Goal: Task Accomplishment & Management: Manage account settings

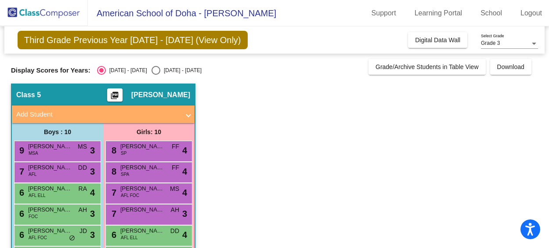
click at [152, 69] on div "Select an option" at bounding box center [156, 70] width 9 height 9
click at [156, 75] on input "[DATE] - [DATE]" at bounding box center [156, 75] width 0 height 0
radio input "true"
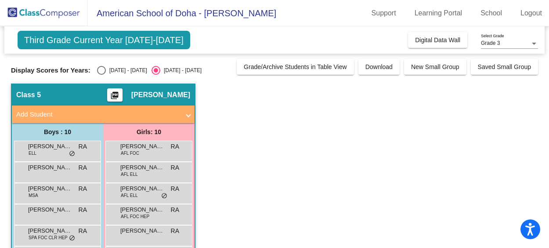
click at [98, 69] on div "Select an option" at bounding box center [101, 70] width 9 height 9
click at [101, 75] on input "[DATE] - [DATE]" at bounding box center [101, 75] width 0 height 0
radio input "true"
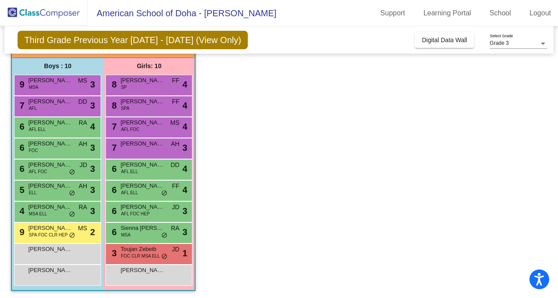
scroll to position [67, 0]
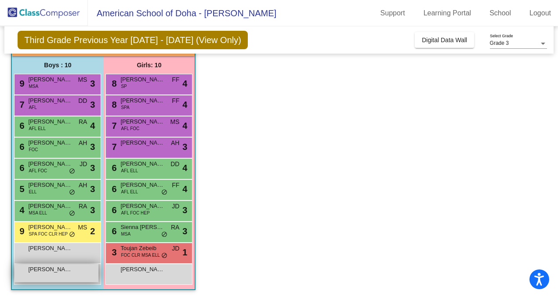
click at [55, 247] on div "Aseel Abdalla lock do_not_disturb_alt" at bounding box center [57, 273] width 84 height 18
